Goal: Task Accomplishment & Management: Use online tool/utility

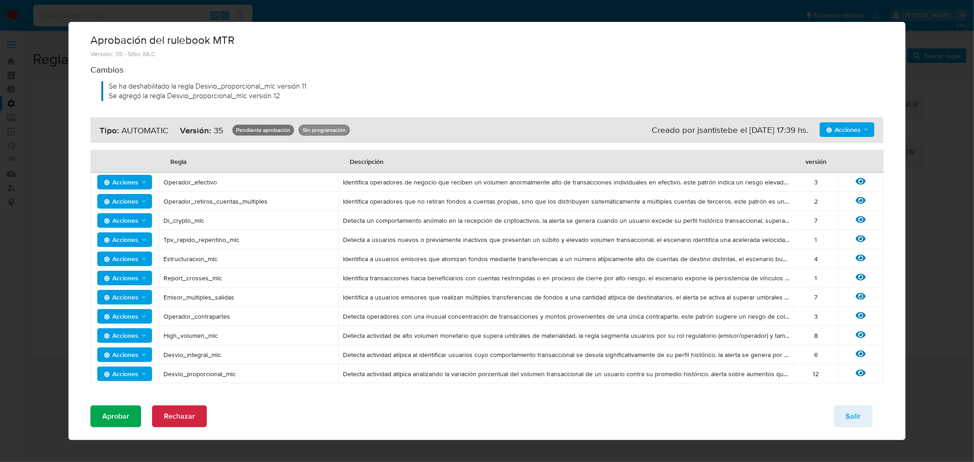
click at [116, 427] on span "Aprobar" at bounding box center [115, 417] width 27 height 20
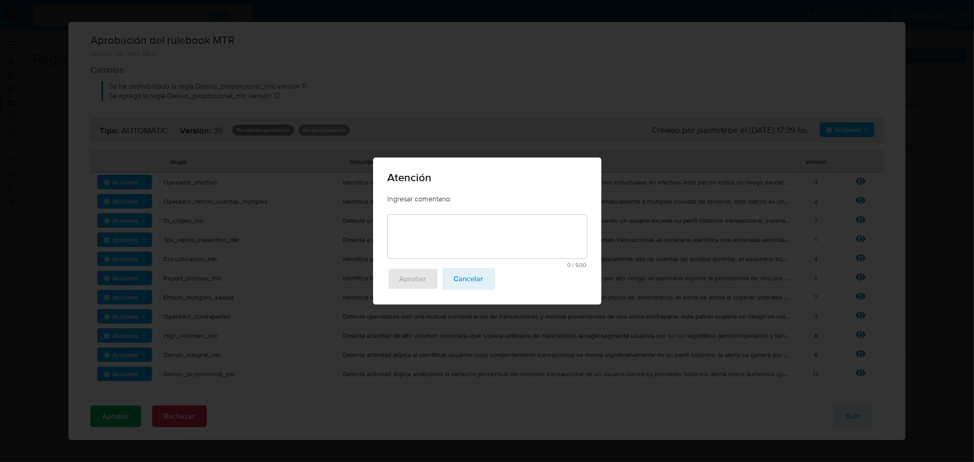
click at [468, 229] on textarea at bounding box center [487, 237] width 199 height 44
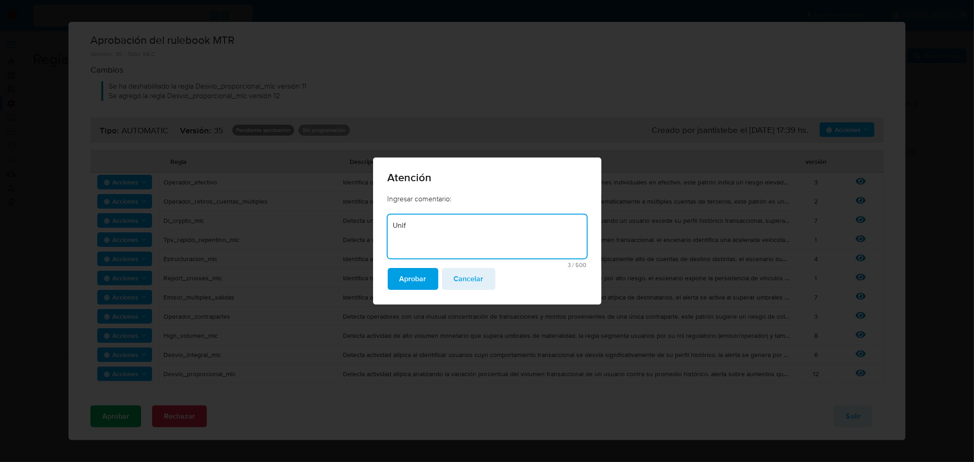
type textarea "Unifi"
type textarea "DP unificacion redelcom"
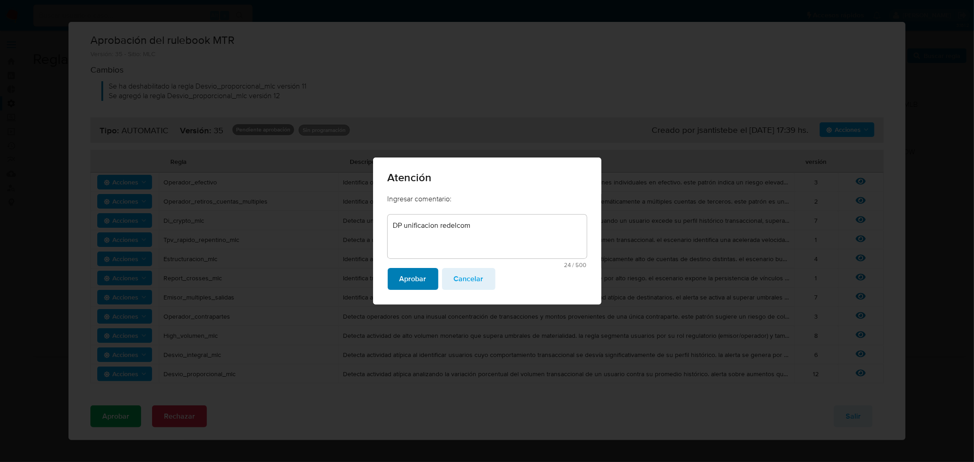
click at [421, 273] on span "Aprobar" at bounding box center [413, 279] width 27 height 20
